Goal: Navigation & Orientation: Go to known website

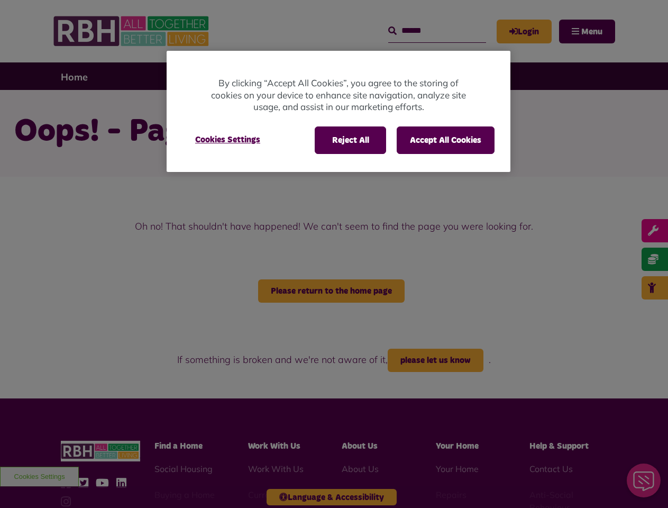
click at [334, 254] on div at bounding box center [334, 254] width 668 height 508
click at [350, 140] on button "Reject All" at bounding box center [350, 140] width 71 height 28
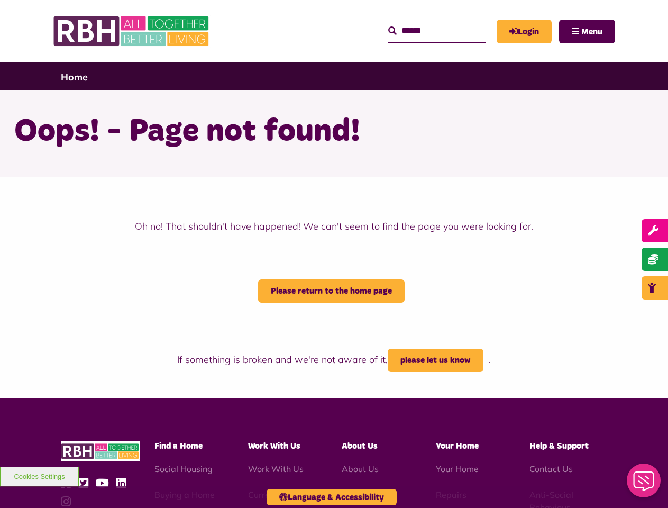
click at [445, 140] on button "Accept All Cookies" at bounding box center [446, 140] width 98 height 28
click at [227, 140] on h1 "Oops! - Page not found!" at bounding box center [334, 131] width 640 height 41
